Goal: Task Accomplishment & Management: Manage account settings

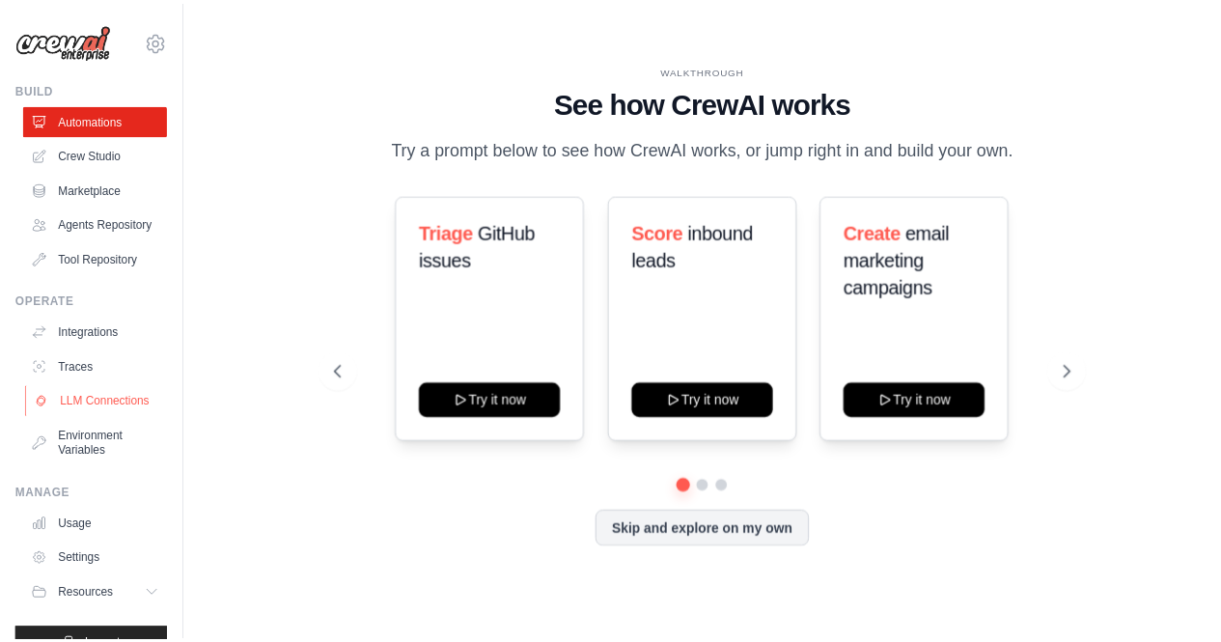
scroll to position [66, 0]
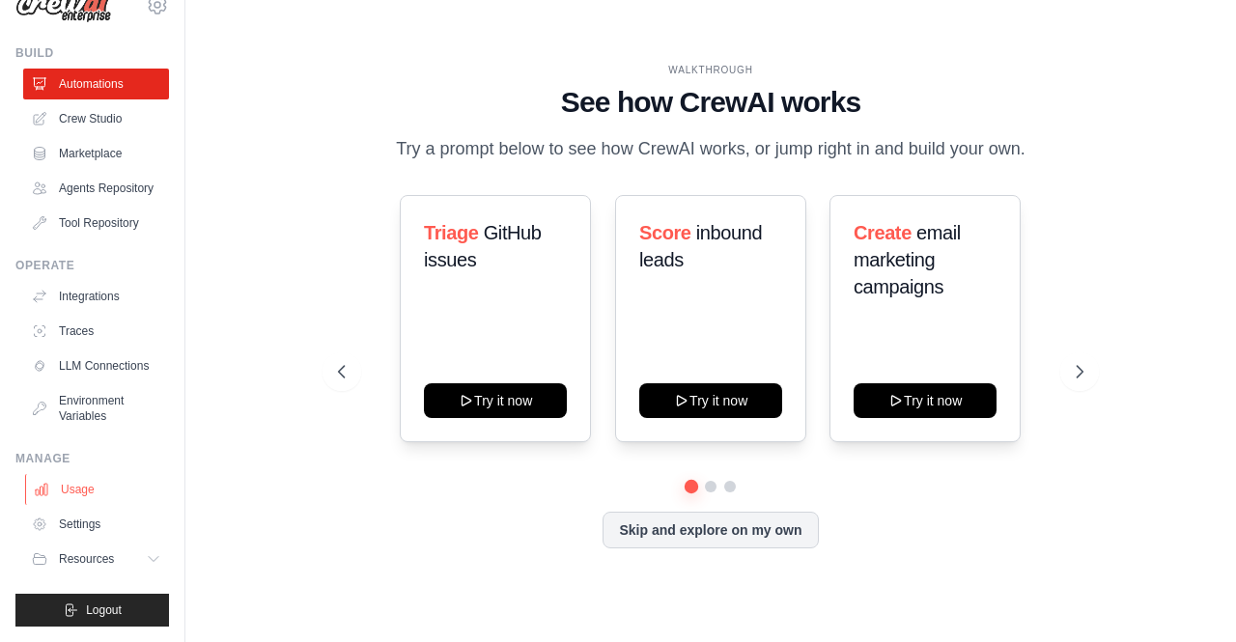
click at [97, 488] on link "Usage" at bounding box center [98, 489] width 146 height 31
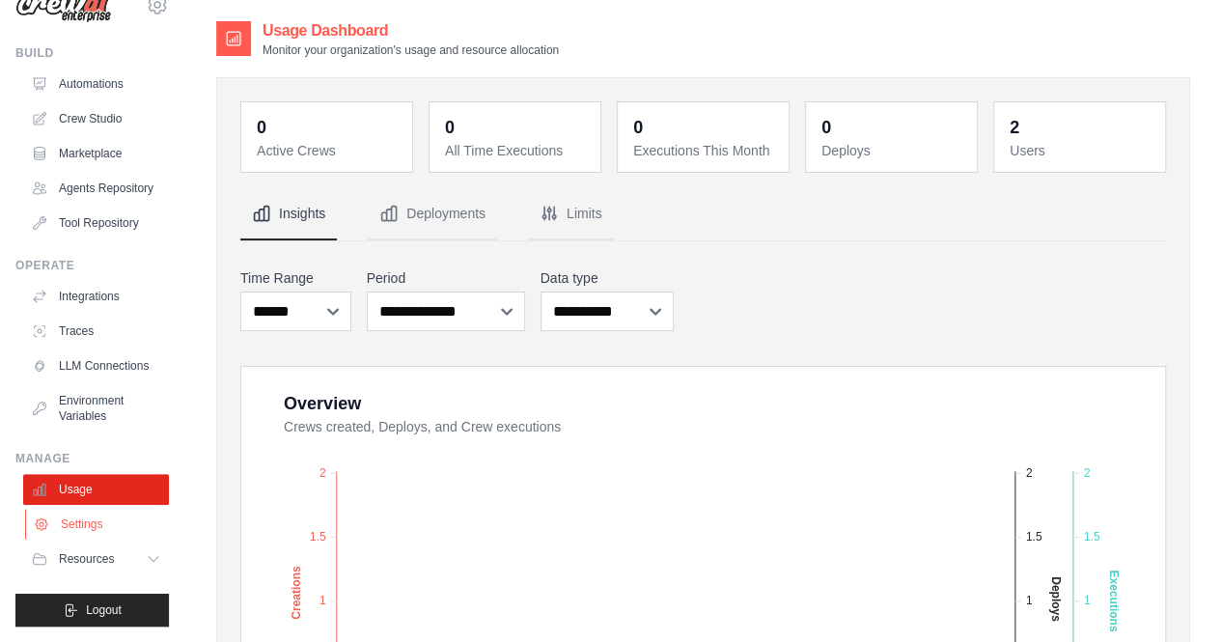
click at [84, 534] on link "Settings" at bounding box center [98, 524] width 146 height 31
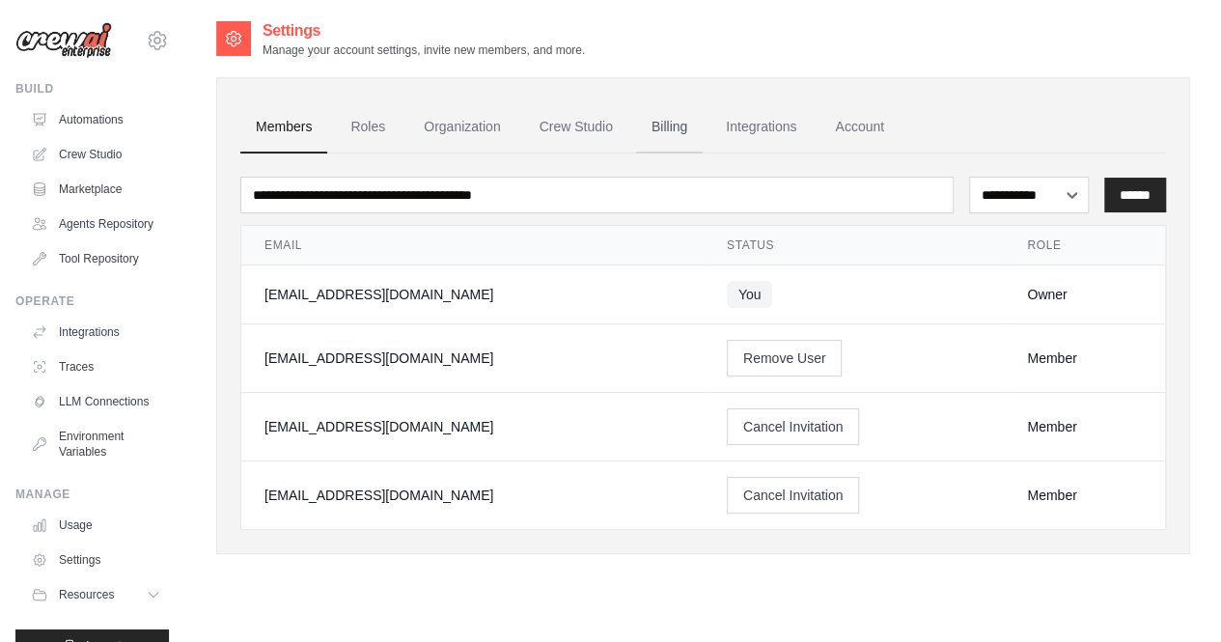
click at [691, 135] on link "Billing" at bounding box center [669, 127] width 67 height 52
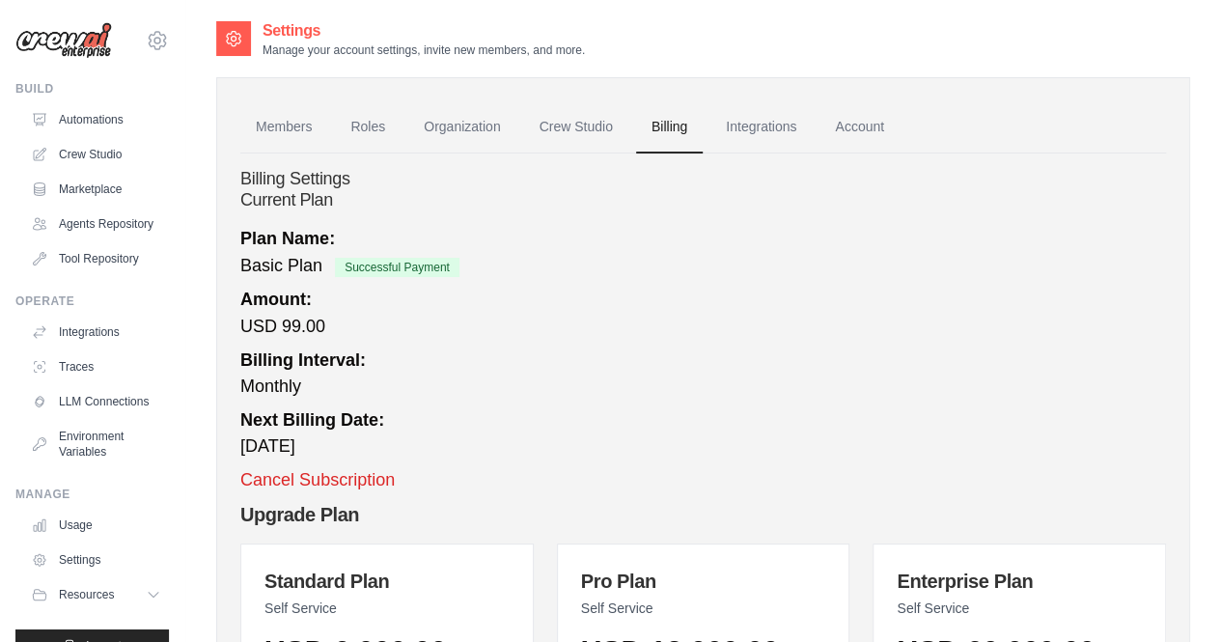
click at [1021, 112] on ul "Members Roles Organization Crew Studio Billing Integrations Account" at bounding box center [703, 127] width 926 height 52
click at [890, 130] on link "Account" at bounding box center [860, 127] width 80 height 52
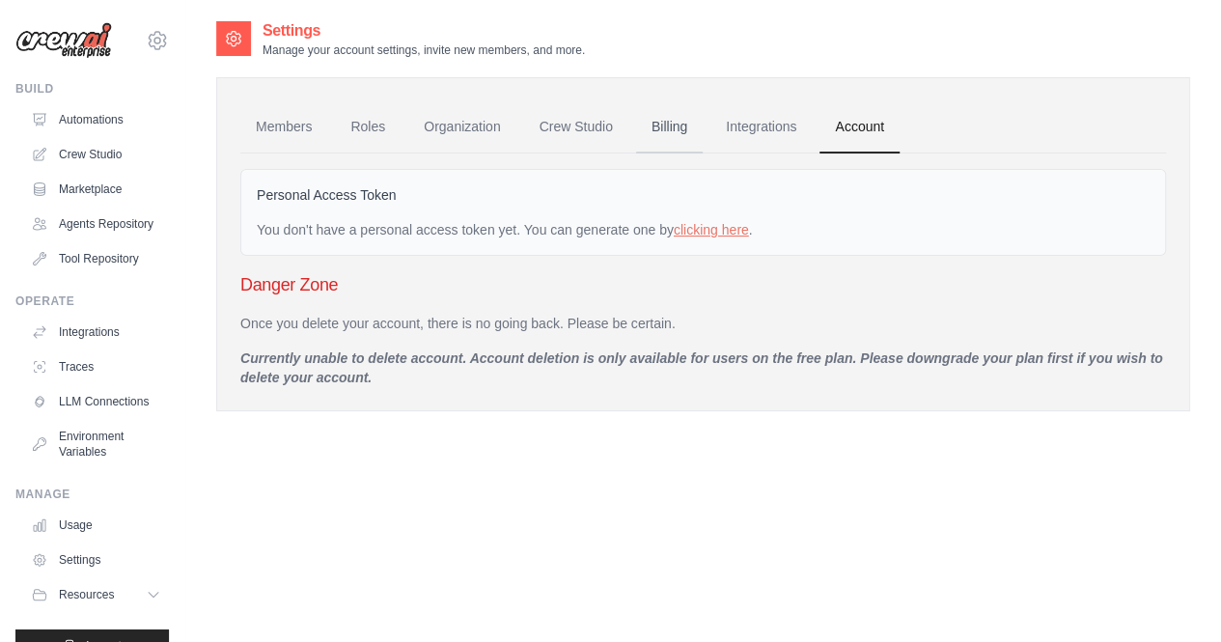
click at [684, 118] on link "Billing" at bounding box center [669, 127] width 67 height 52
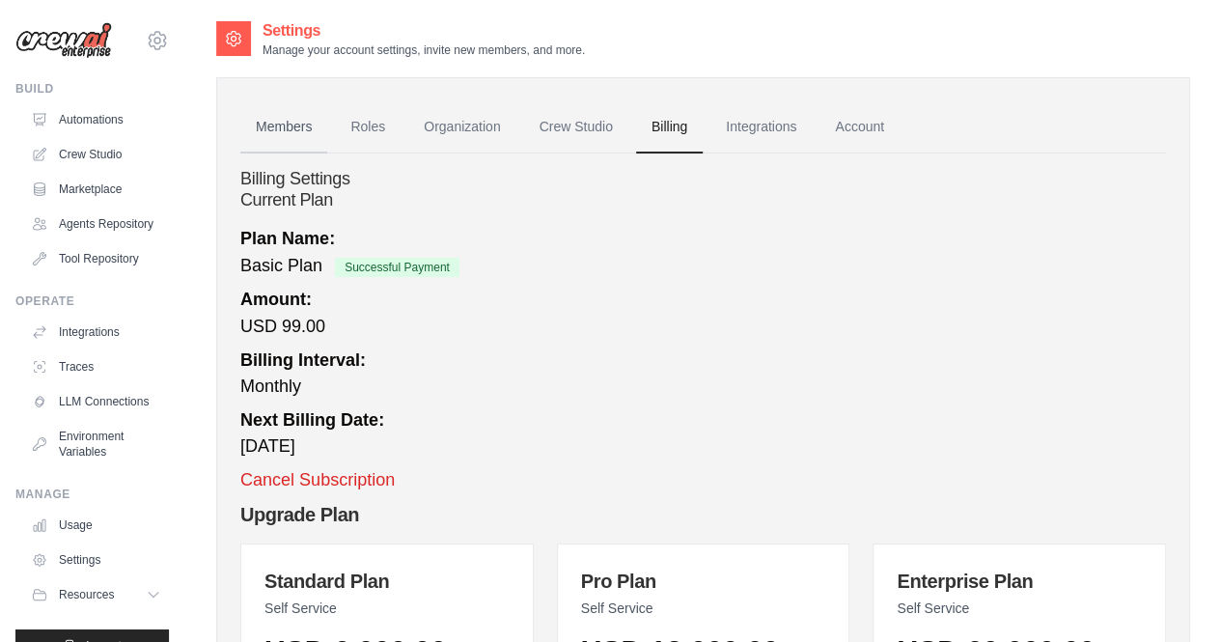
click at [305, 123] on link "Members" at bounding box center [283, 127] width 87 height 52
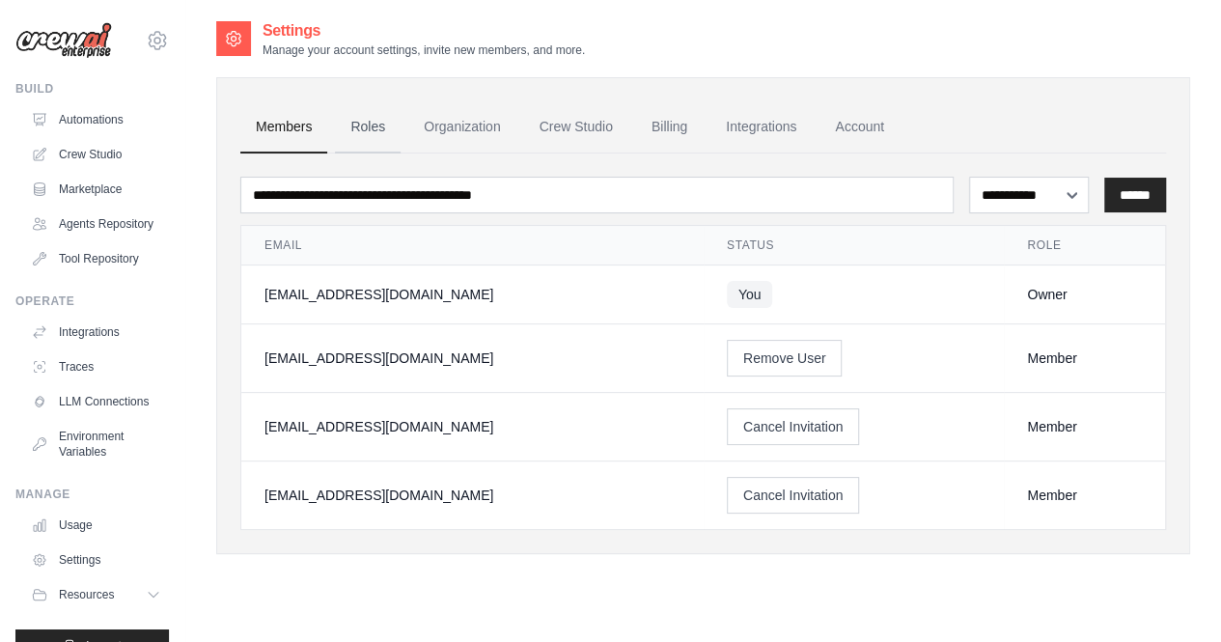
click at [362, 142] on link "Roles" at bounding box center [368, 127] width 66 height 52
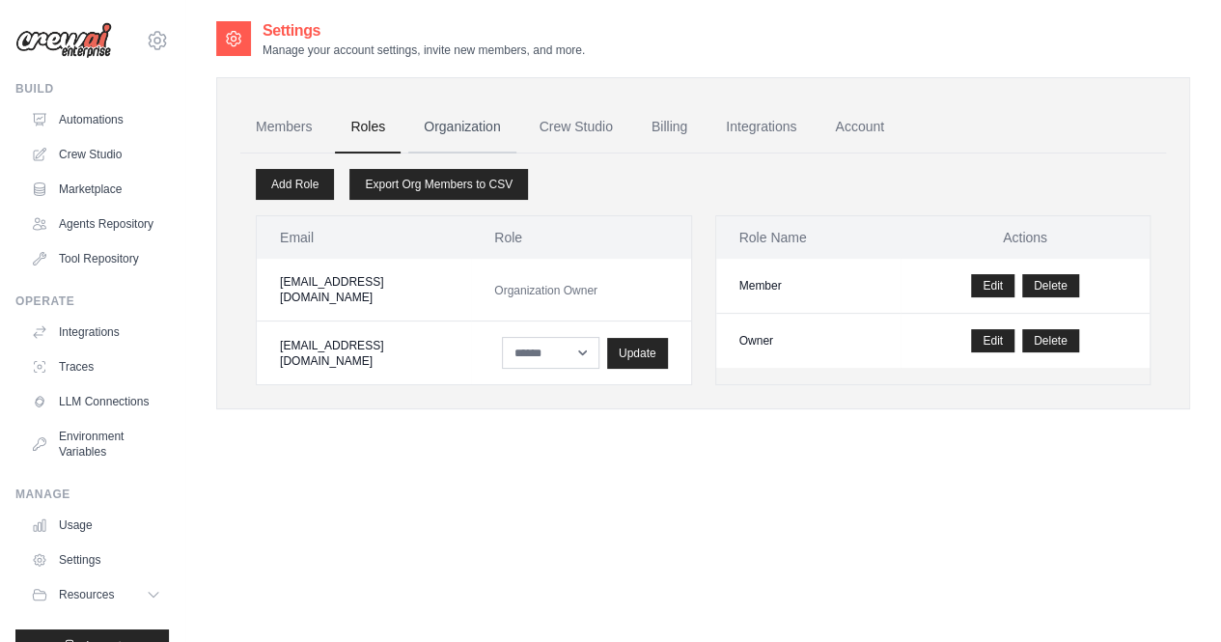
click at [477, 144] on link "Organization" at bounding box center [461, 127] width 107 height 52
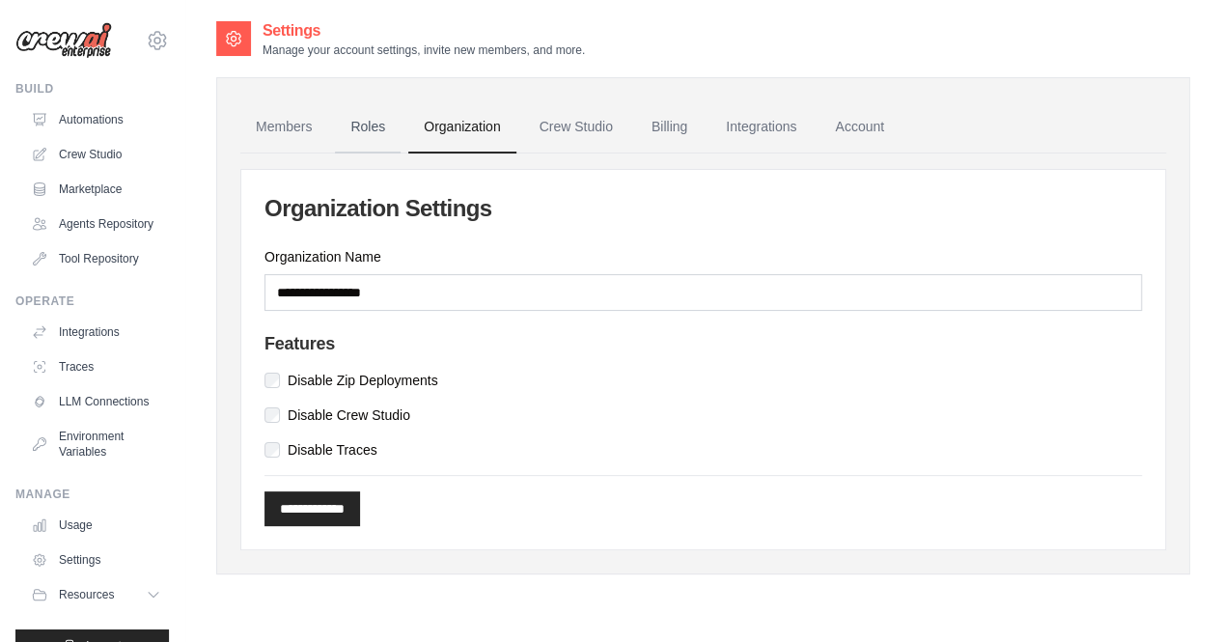
click at [365, 110] on link "Roles" at bounding box center [368, 127] width 66 height 52
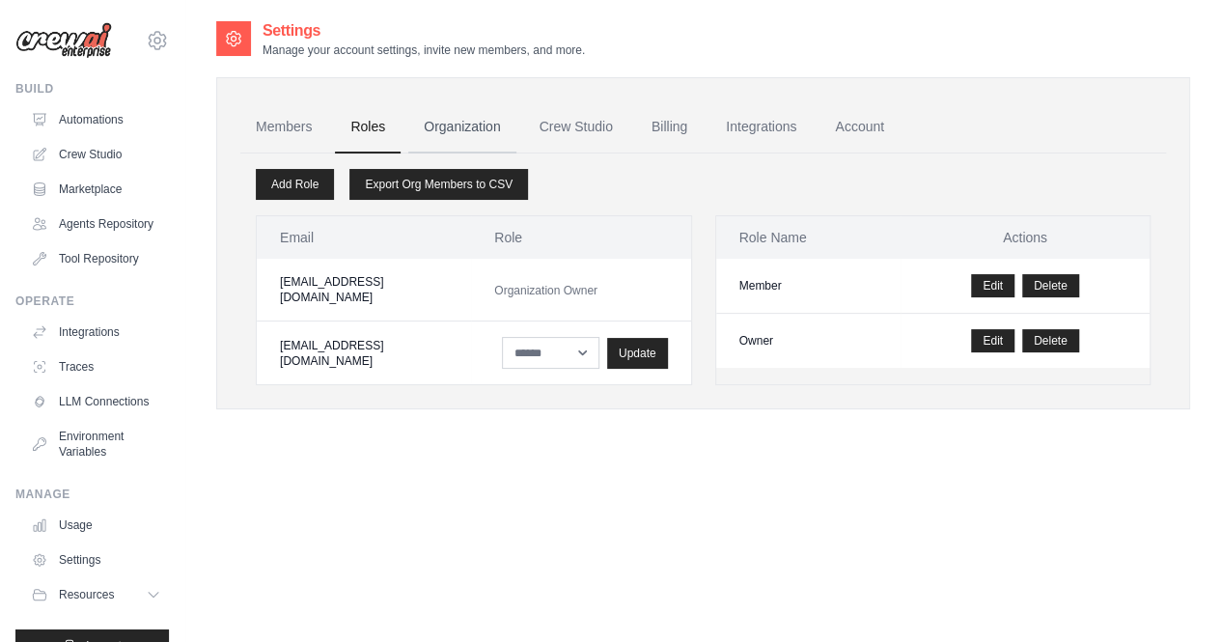
click at [471, 130] on link "Organization" at bounding box center [461, 127] width 107 height 52
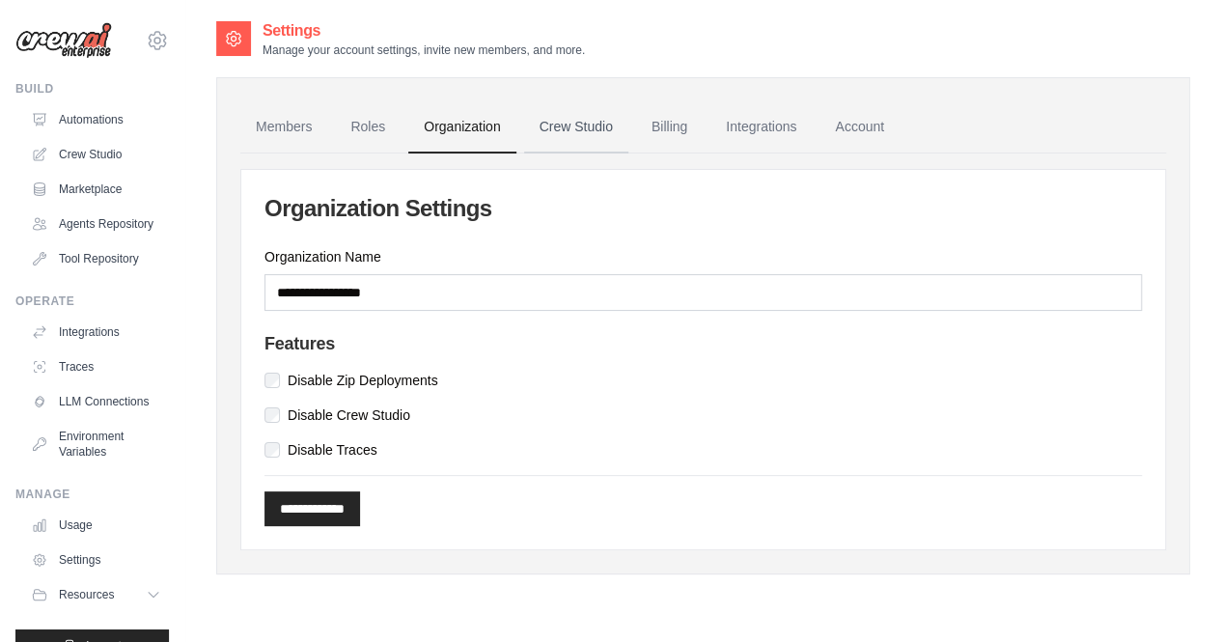
click at [610, 135] on link "Crew Studio" at bounding box center [576, 127] width 104 height 52
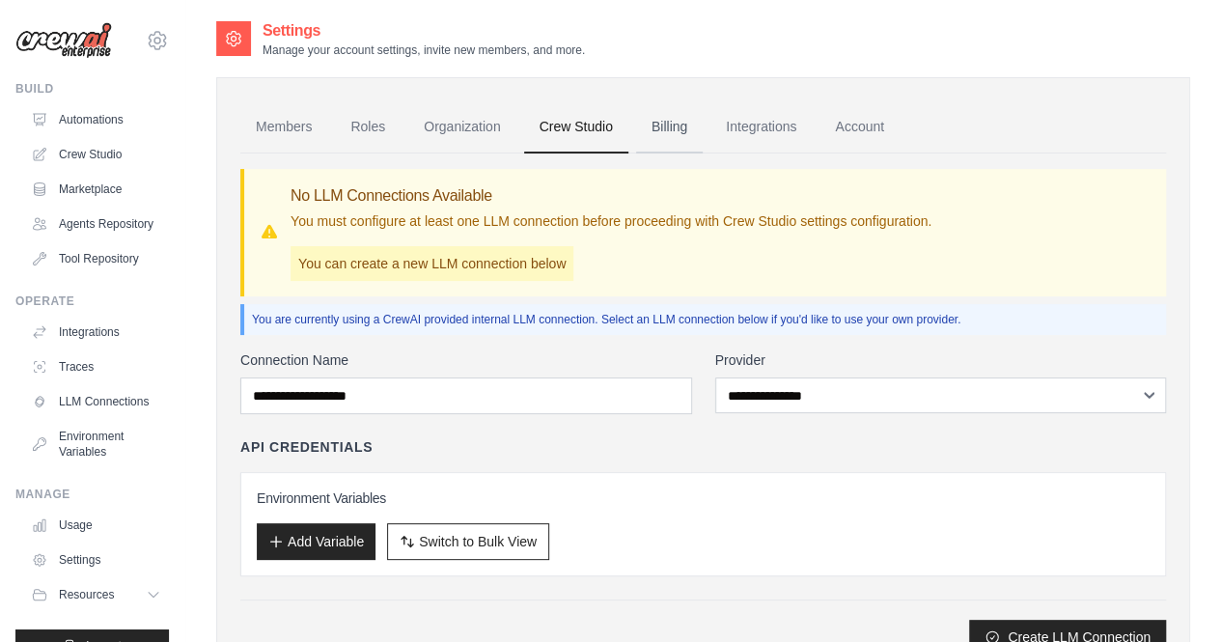
click at [703, 114] on link "Billing" at bounding box center [669, 127] width 67 height 52
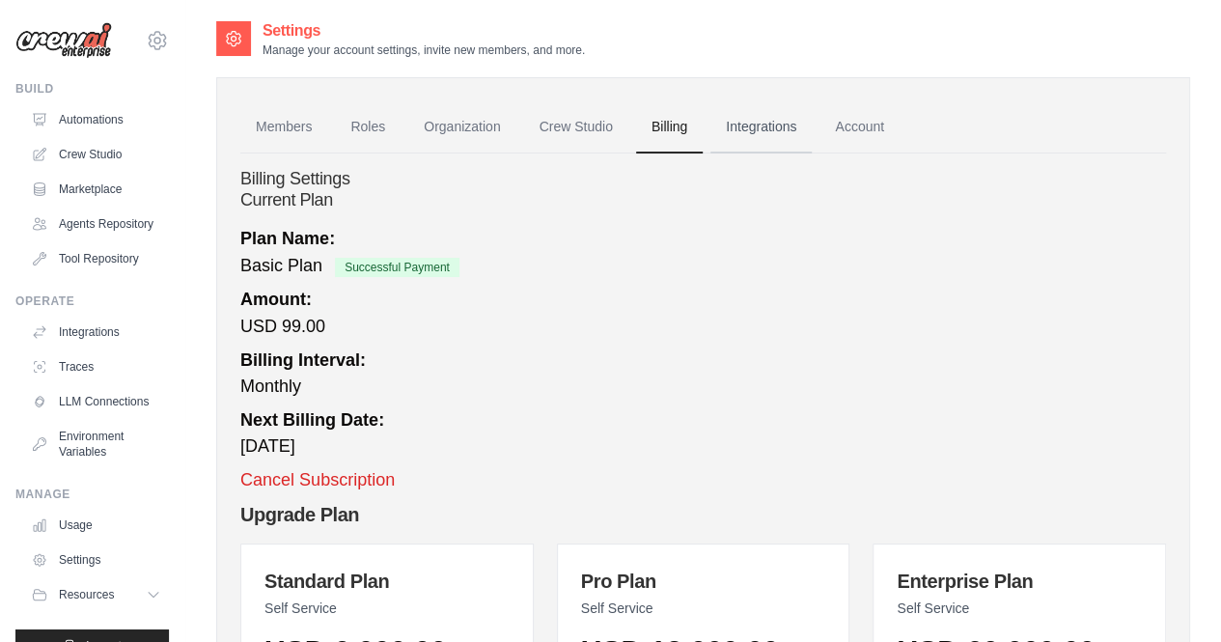
click at [778, 140] on link "Integrations" at bounding box center [761, 127] width 101 height 52
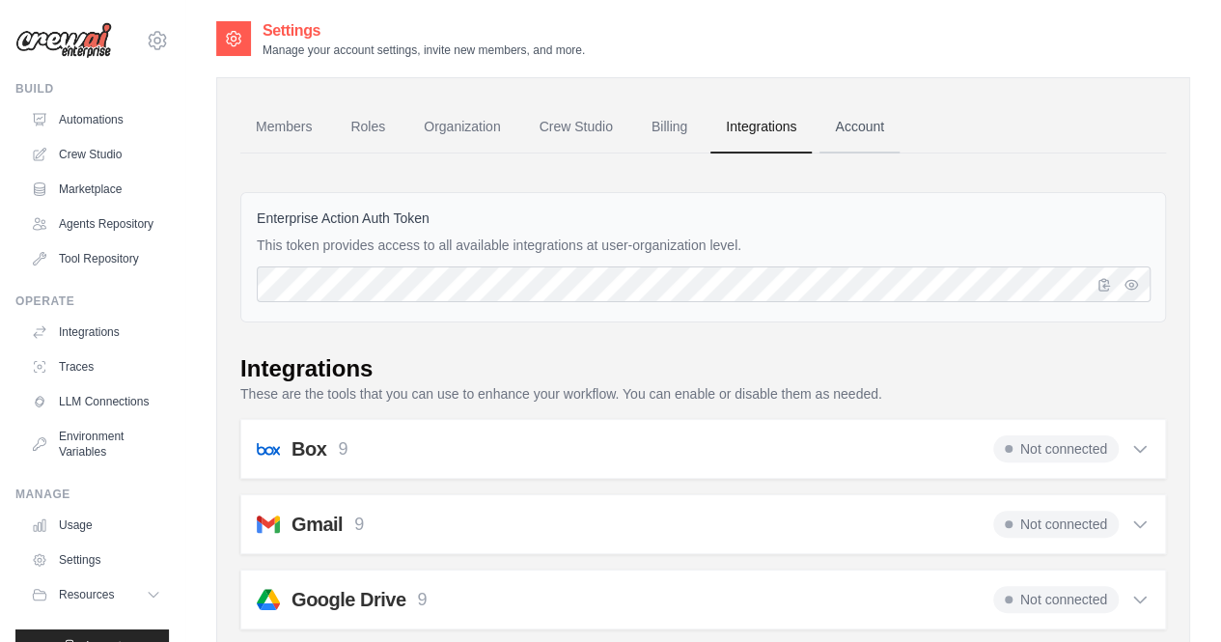
click at [897, 127] on link "Account" at bounding box center [860, 127] width 80 height 52
